Goal: Task Accomplishment & Management: Use online tool/utility

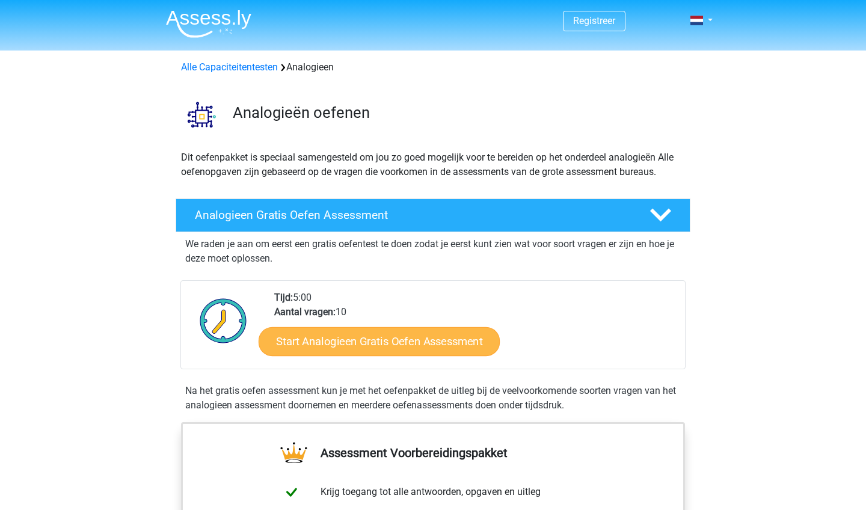
click at [393, 348] on link "Start Analogieen Gratis Oefen Assessment" at bounding box center [379, 341] width 241 height 29
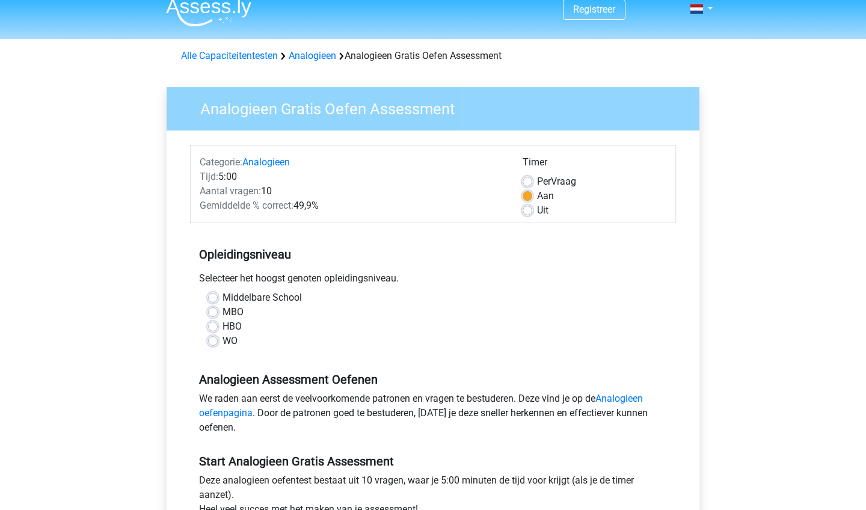
scroll to position [13, 0]
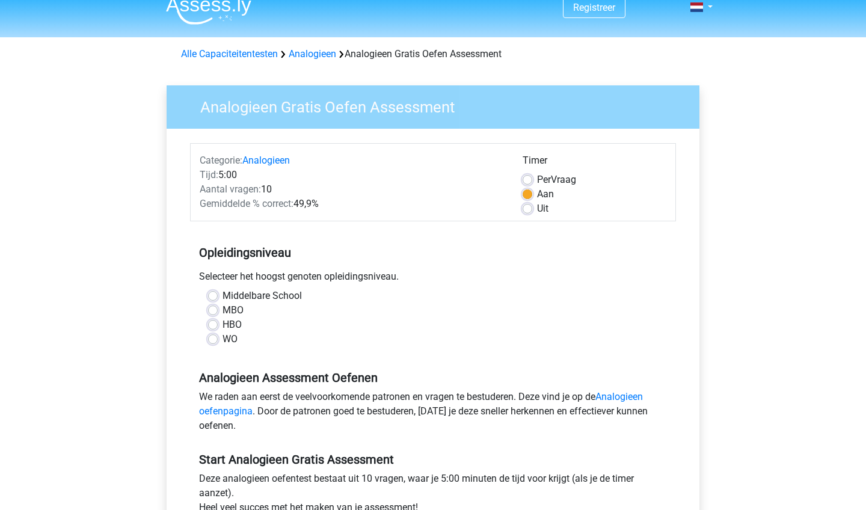
click at [223, 313] on label "MBO" at bounding box center [233, 310] width 21 height 14
click at [215, 313] on input "MBO" at bounding box center [213, 309] width 10 height 12
radio input "true"
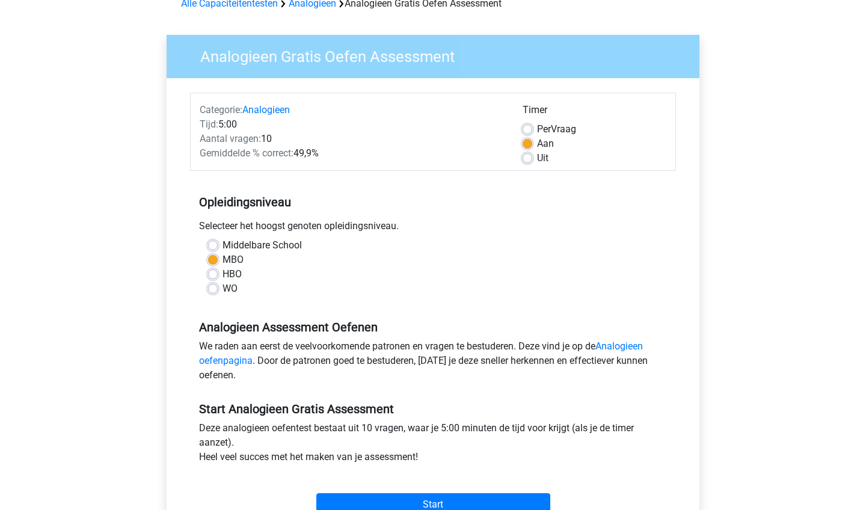
scroll to position [61, 0]
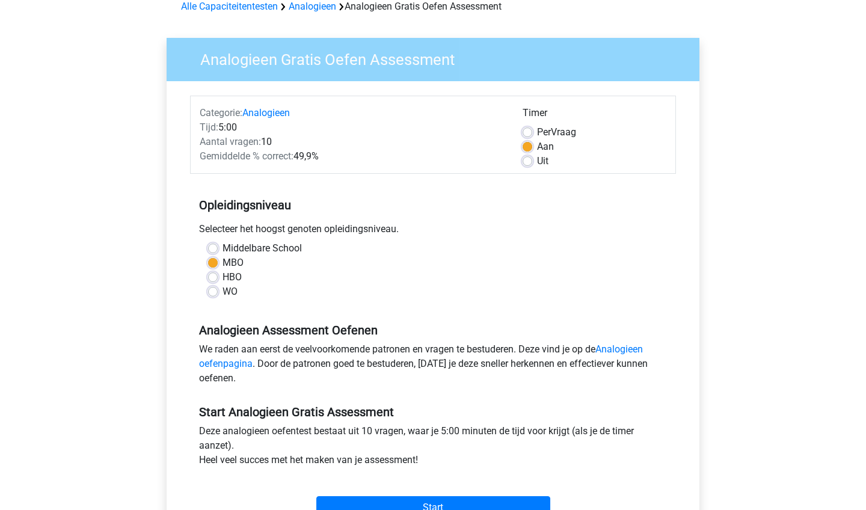
click at [537, 132] on label "Per Vraag" at bounding box center [556, 132] width 39 height 14
click at [527, 132] on input "Per Vraag" at bounding box center [528, 131] width 10 height 12
radio input "true"
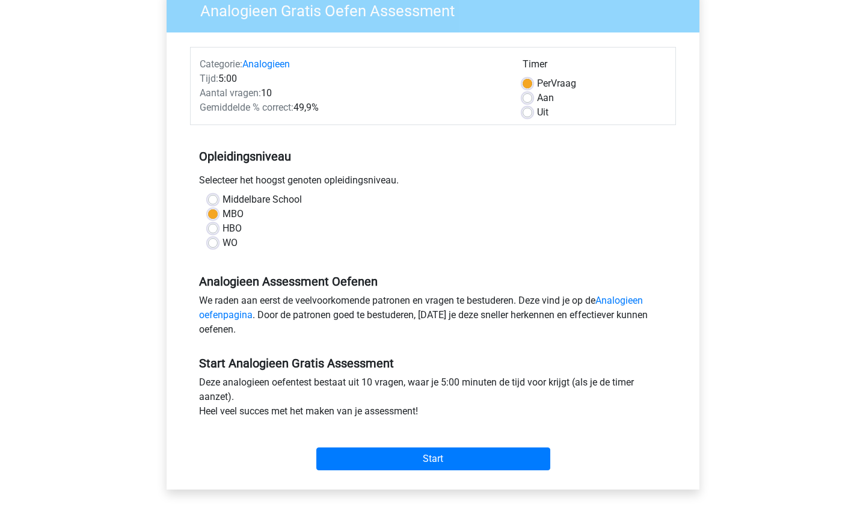
scroll to position [145, 0]
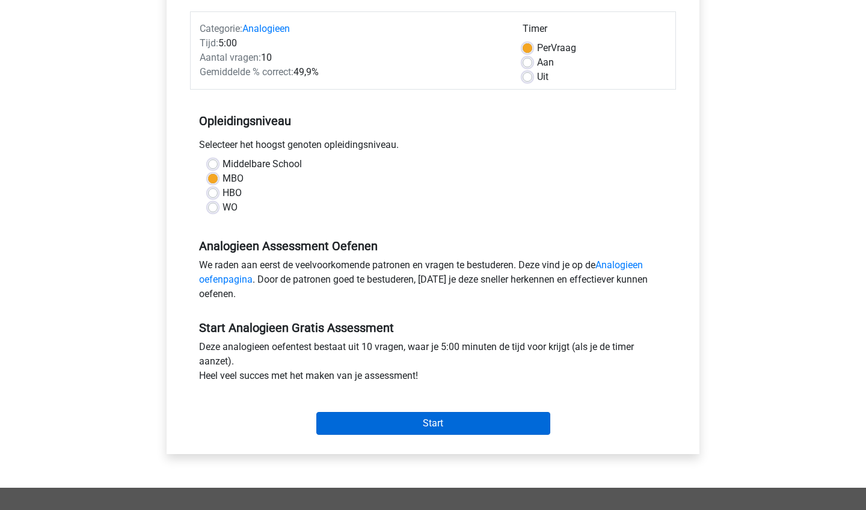
click at [490, 420] on input "Start" at bounding box center [433, 423] width 234 height 23
